Goal: Task Accomplishment & Management: Manage account settings

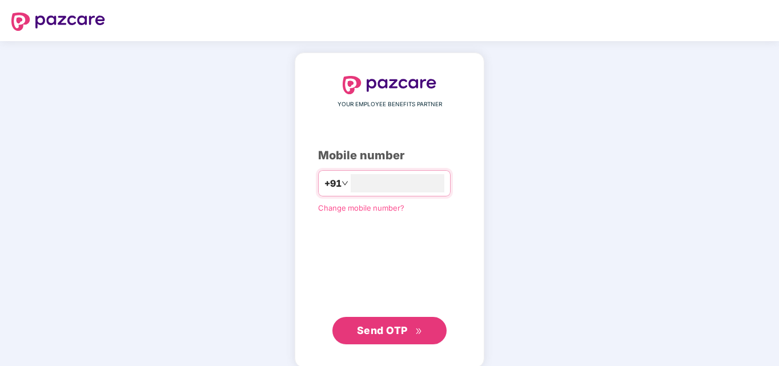
type input "**********"
click at [400, 322] on button "Send OTP" at bounding box center [389, 329] width 114 height 27
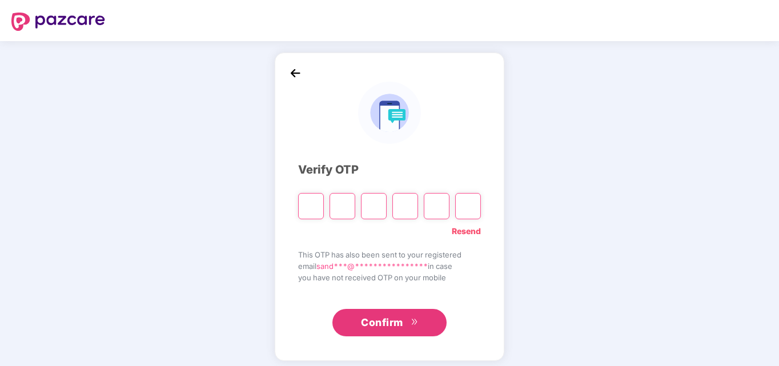
type input "*"
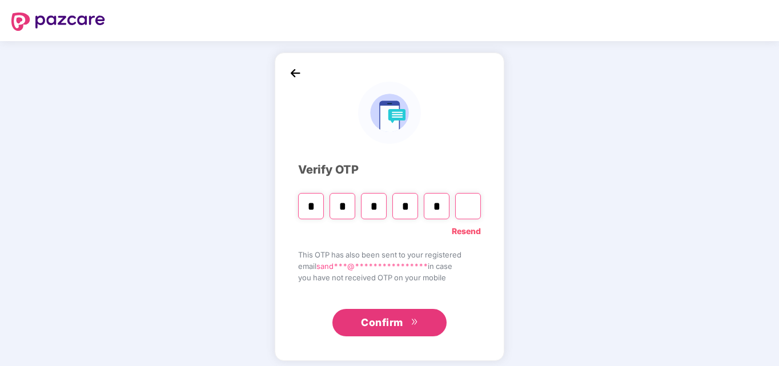
type input "*"
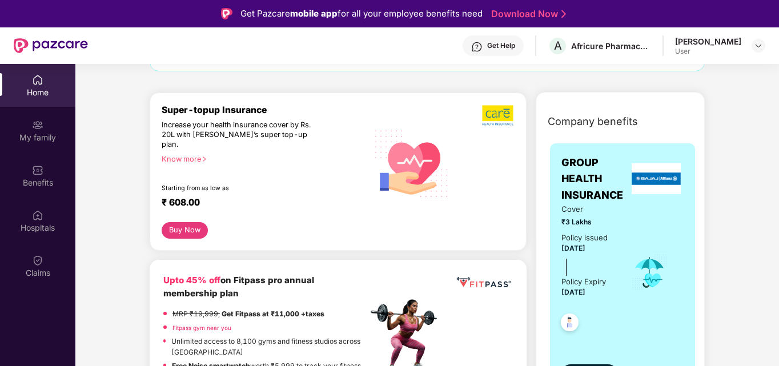
scroll to position [114, 0]
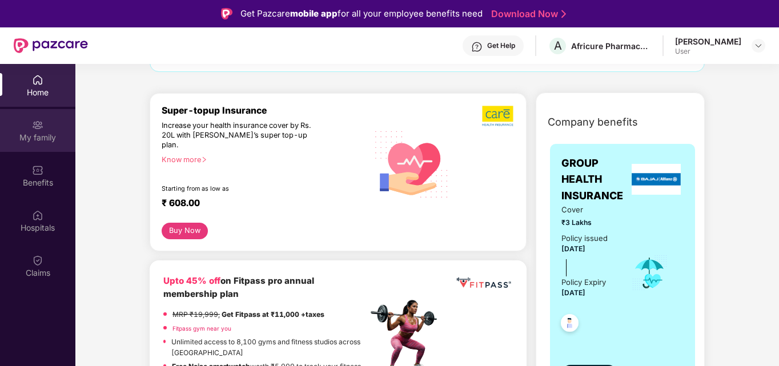
click at [31, 141] on div "My family" at bounding box center [37, 137] width 75 height 11
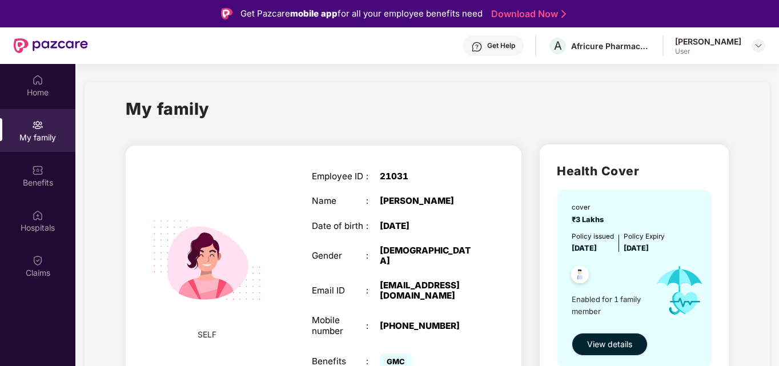
click at [620, 345] on span "View details" at bounding box center [609, 344] width 45 height 13
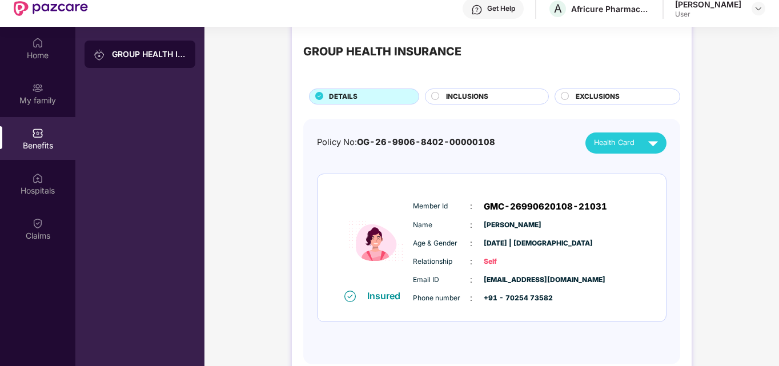
scroll to position [57, 0]
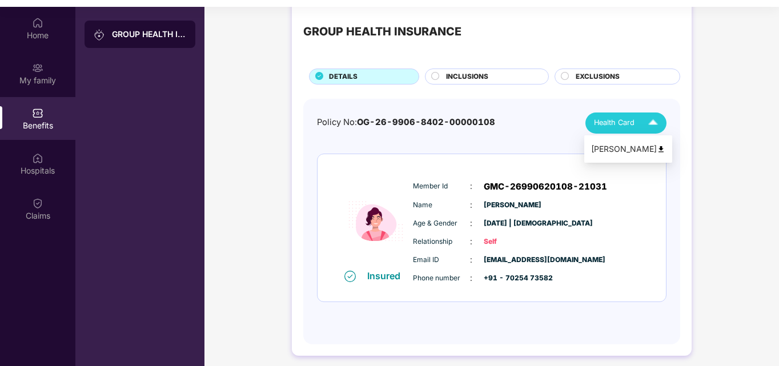
click at [624, 121] on span "Health Card" at bounding box center [614, 122] width 41 height 11
click at [657, 150] on img at bounding box center [661, 149] width 9 height 9
